Goal: Information Seeking & Learning: Learn about a topic

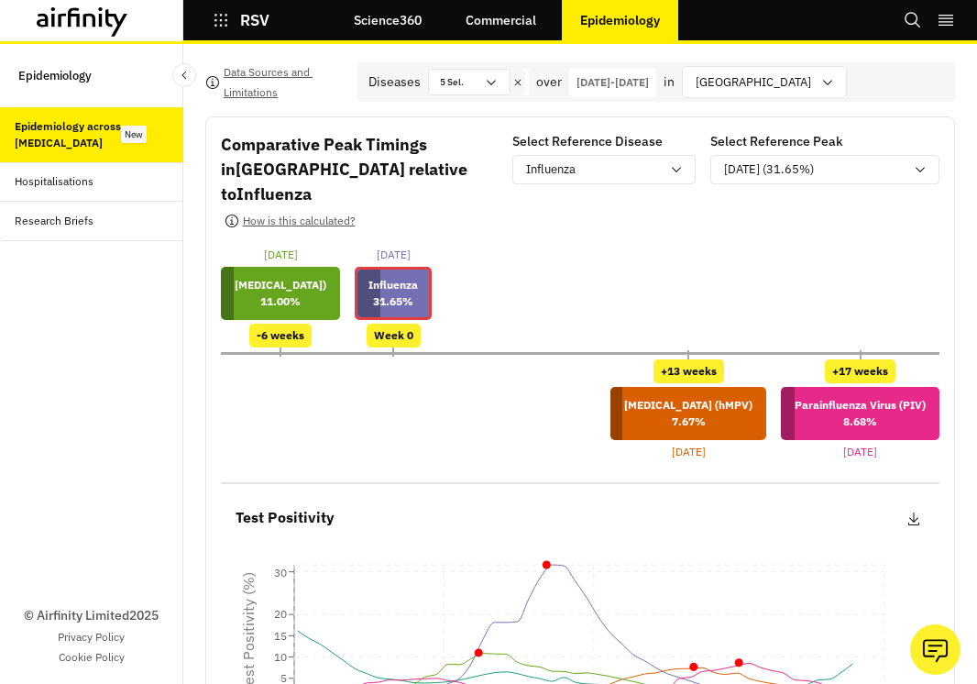
click at [208, 13] on div "RSV" at bounding box center [274, 20] width 183 height 31
click at [228, 20] on icon "button" at bounding box center [221, 20] width 17 height 17
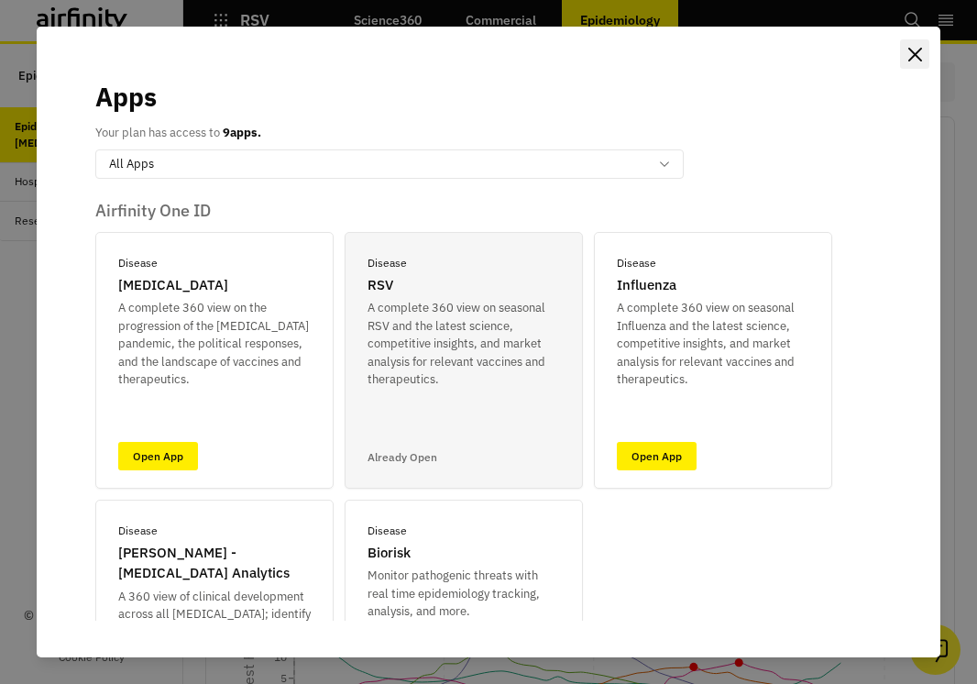
click at [915, 57] on icon "Close" at bounding box center [915, 55] width 14 height 14
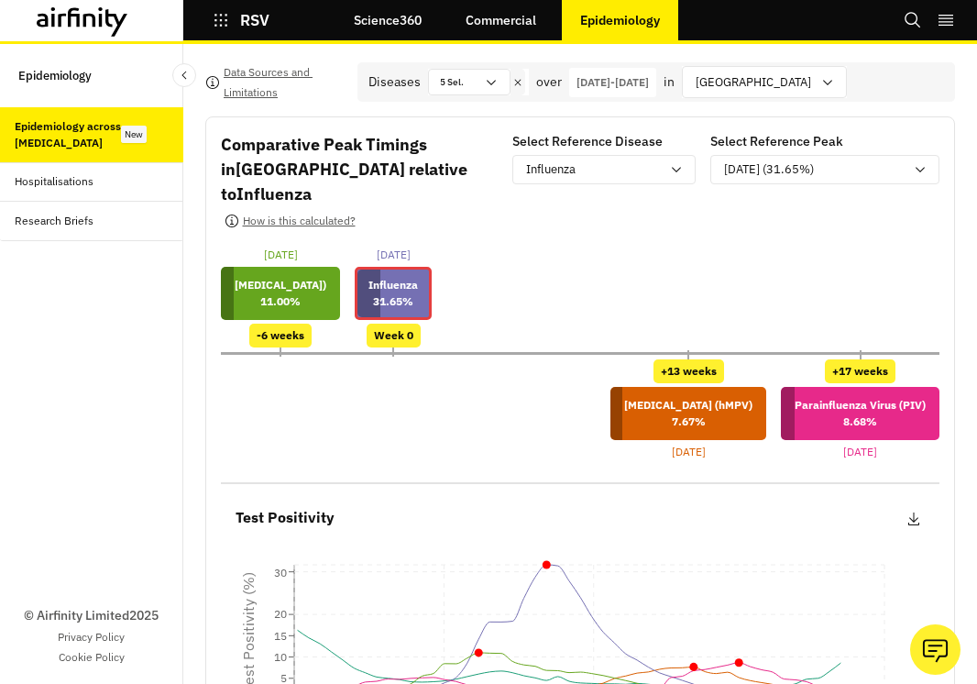
click at [420, 19] on link "Science360" at bounding box center [388, 20] width 105 height 44
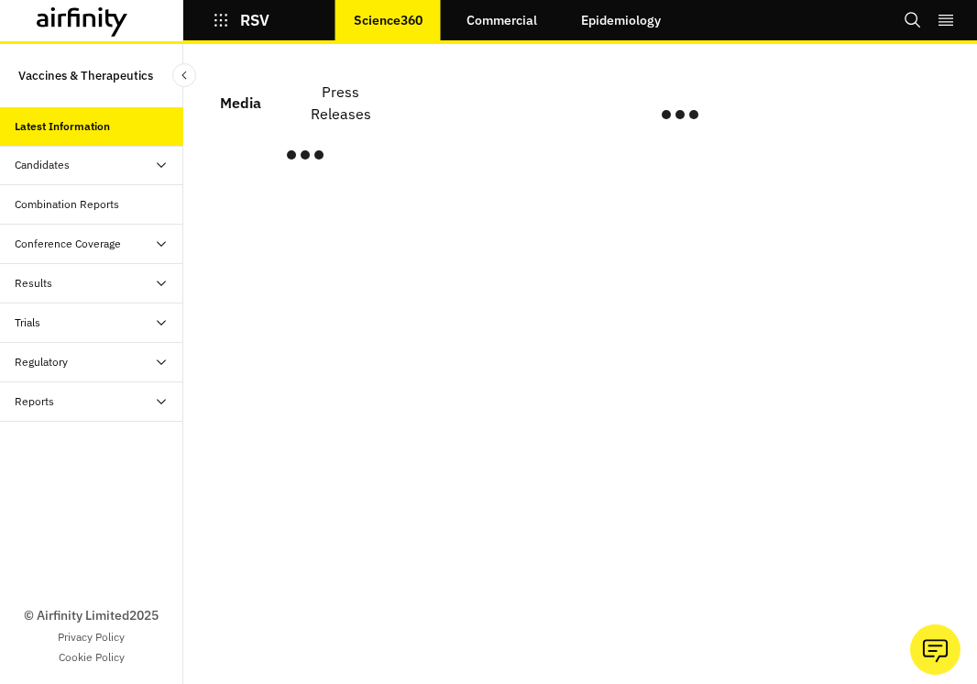
click at [95, 205] on div "Combination Reports" at bounding box center [67, 204] width 105 height 17
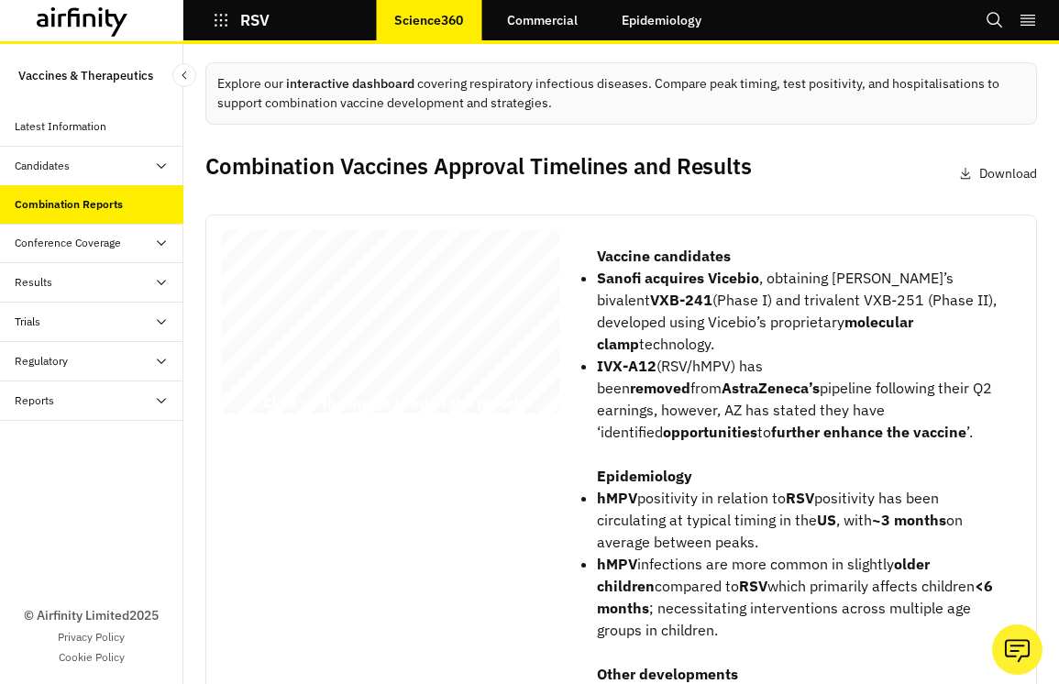
click at [479, 331] on div "RSV Combination Vaccines Report [DATE] © 2025 Airfinity – Private & Confidentia…" at bounding box center [390, 325] width 339 height 191
